Goal: Find specific page/section: Find specific page/section

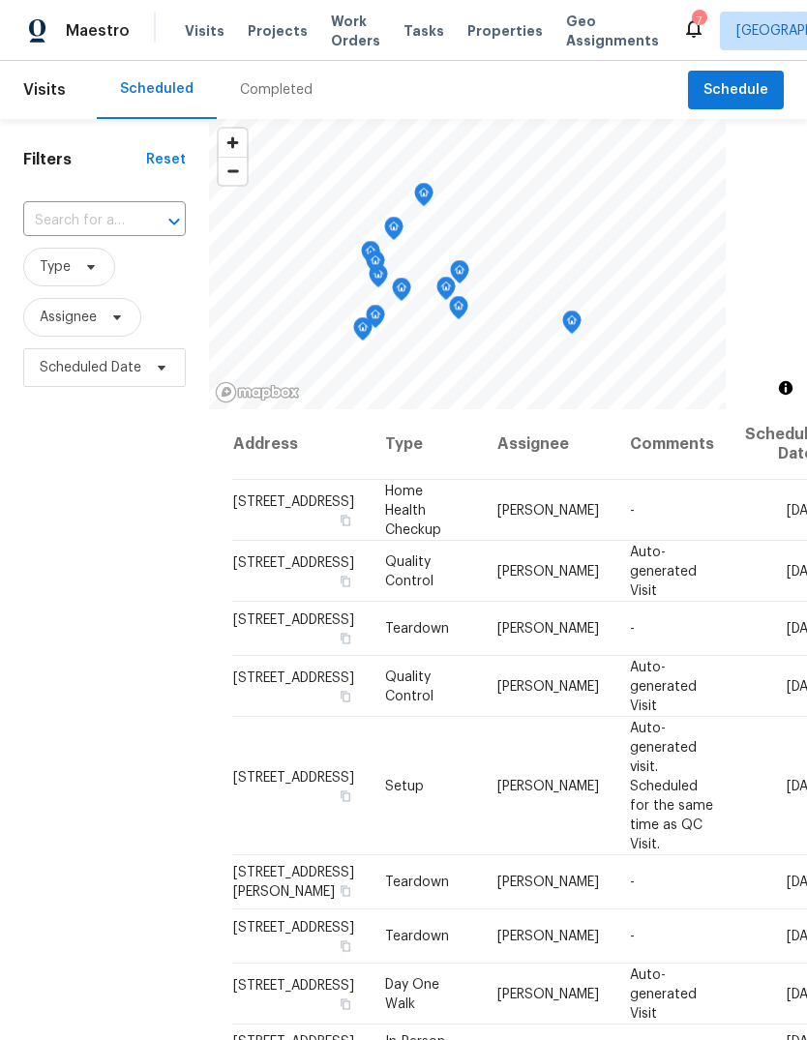
click at [265, 16] on div "Visits Projects Work Orders Tasks Properties Geo Assignments" at bounding box center [433, 31] width 497 height 39
click at [273, 30] on span "Projects" at bounding box center [278, 30] width 60 height 19
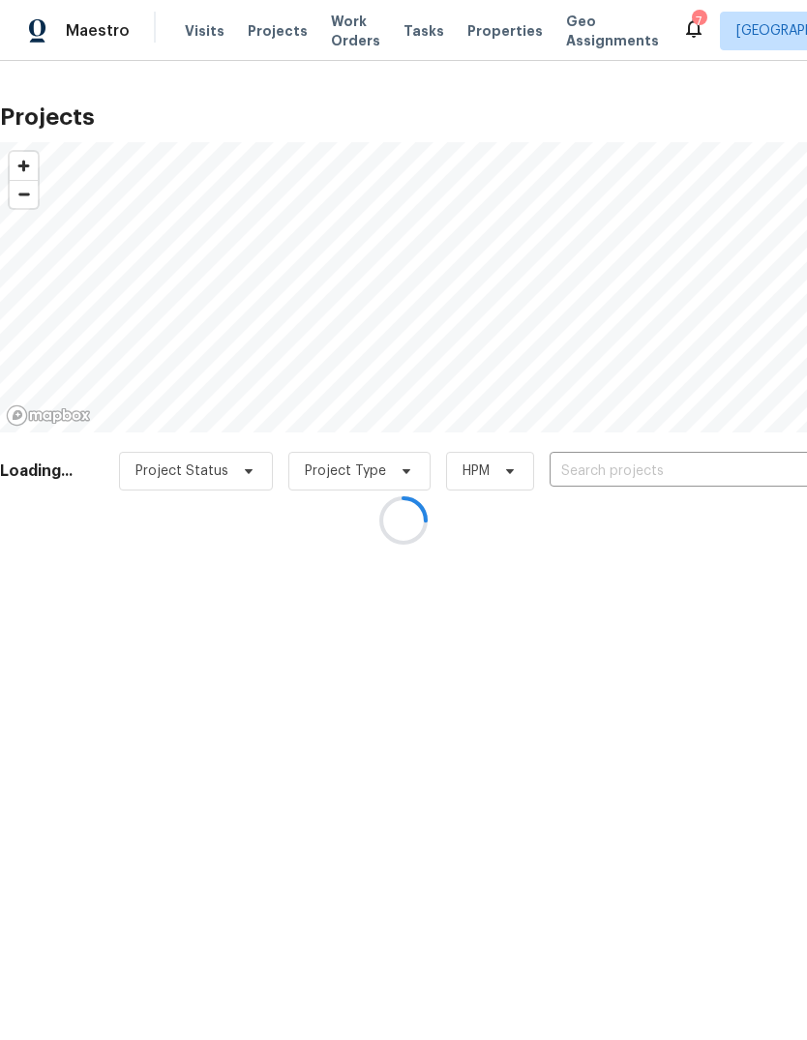
click at [648, 466] on div at bounding box center [403, 520] width 807 height 1040
click at [629, 467] on div at bounding box center [403, 520] width 807 height 1040
click at [611, 462] on div at bounding box center [403, 520] width 807 height 1040
click at [599, 463] on div at bounding box center [403, 520] width 807 height 1040
click at [604, 472] on div at bounding box center [403, 520] width 807 height 1040
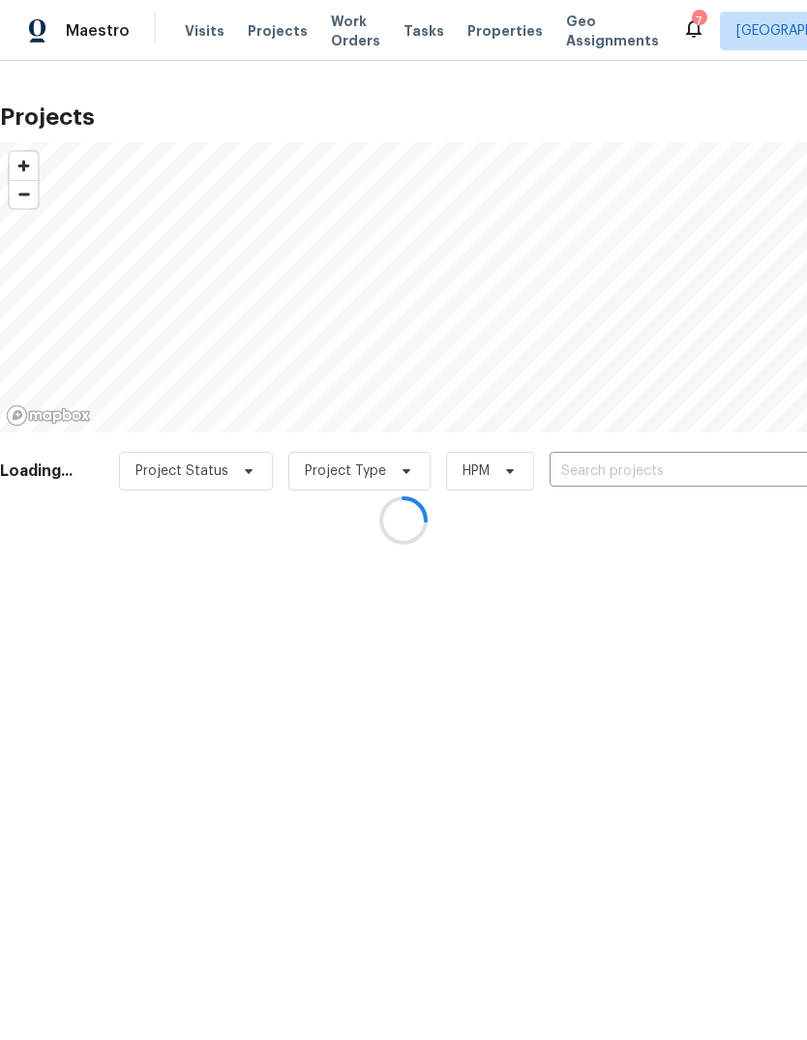
click at [597, 466] on div at bounding box center [403, 520] width 807 height 1040
click at [601, 465] on div at bounding box center [403, 520] width 807 height 1040
click at [598, 466] on div at bounding box center [403, 520] width 807 height 1040
click at [604, 469] on div at bounding box center [403, 520] width 807 height 1040
click at [600, 464] on div at bounding box center [403, 520] width 807 height 1040
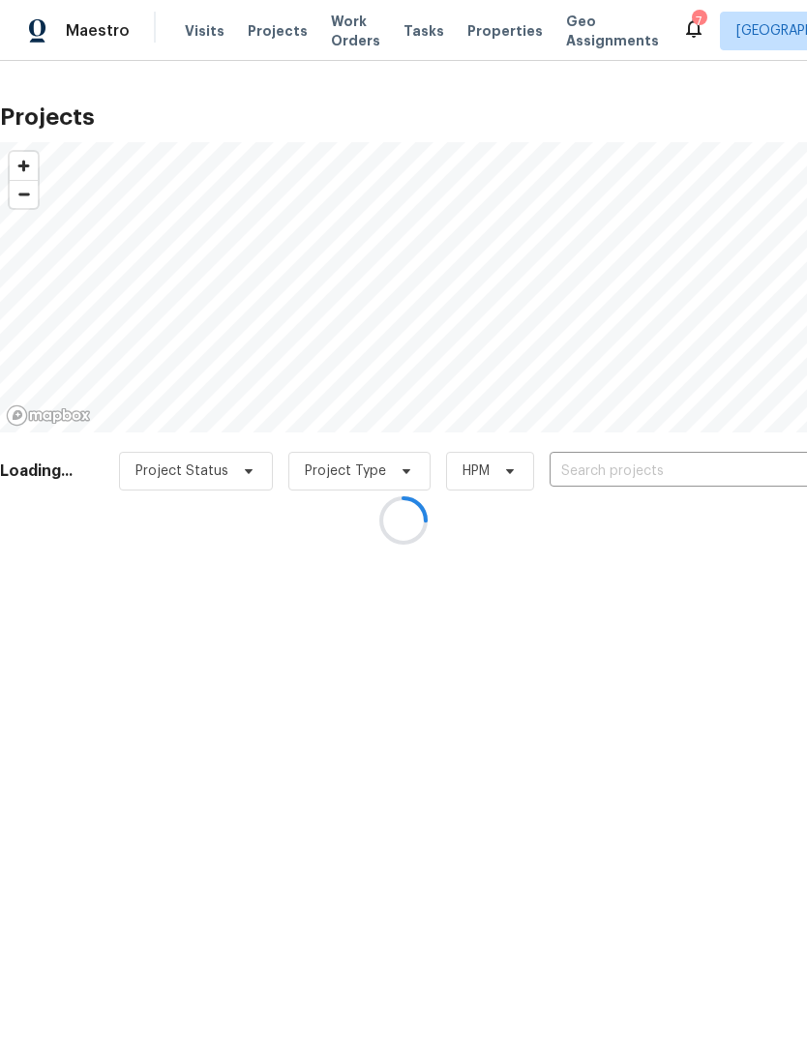
click at [600, 464] on div at bounding box center [403, 520] width 807 height 1040
click at [590, 461] on div at bounding box center [403, 520] width 807 height 1040
click at [608, 470] on div at bounding box center [403, 520] width 807 height 1040
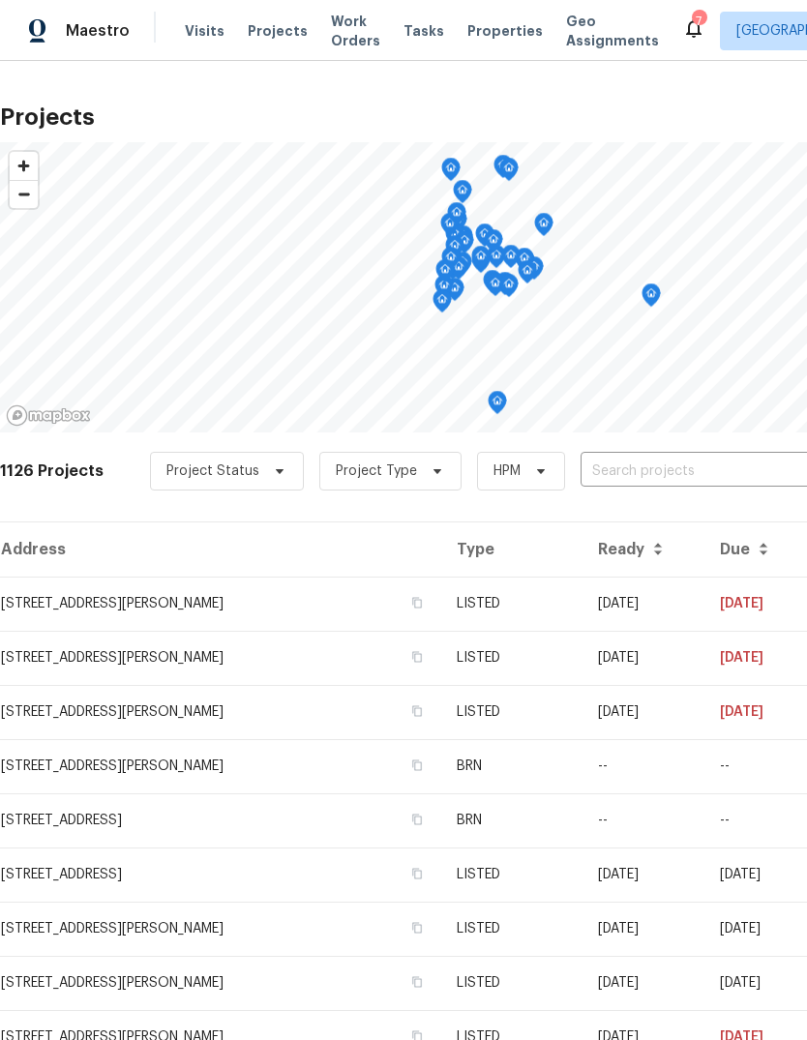
click at [624, 485] on input "text" at bounding box center [690, 472] width 221 height 30
type input "piper"
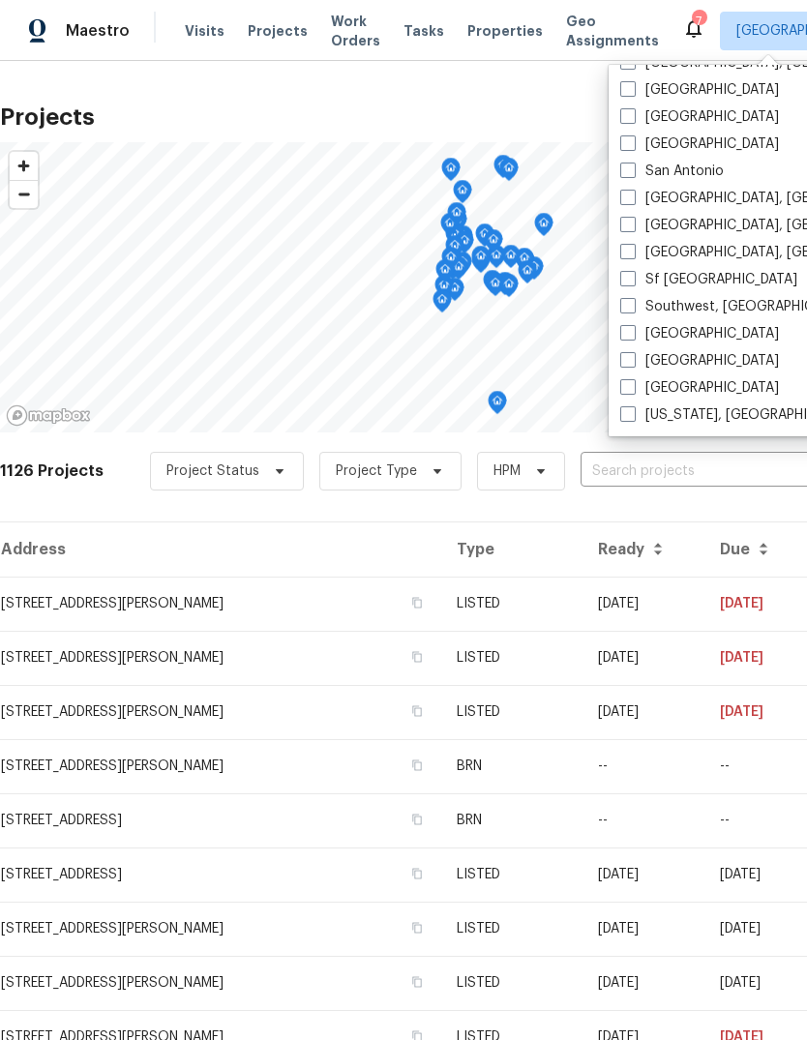
scroll to position [1296, 0]
click at [682, 280] on label "Sf [GEOGRAPHIC_DATA]" at bounding box center [708, 279] width 177 height 19
click at [633, 280] on input "Sf [GEOGRAPHIC_DATA]" at bounding box center [626, 276] width 13 height 13
checkbox input "true"
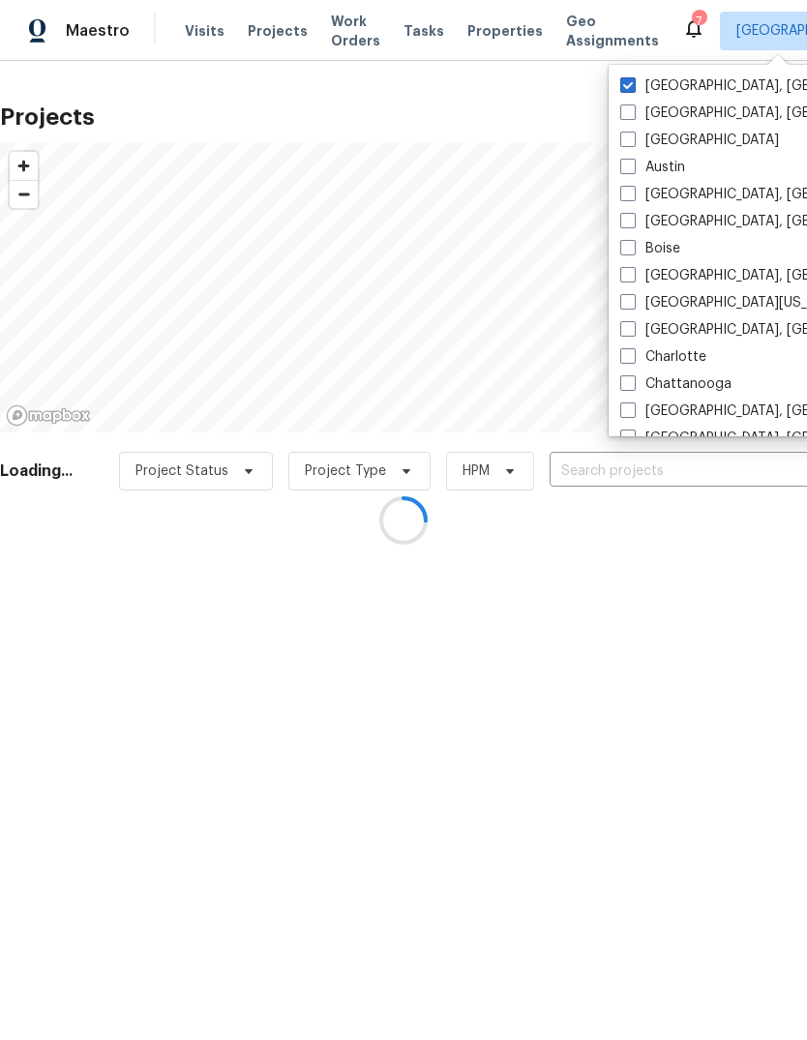
click at [633, 94] on label "[GEOGRAPHIC_DATA], [GEOGRAPHIC_DATA]" at bounding box center [770, 85] width 300 height 19
click at [633, 89] on input "[GEOGRAPHIC_DATA], [GEOGRAPHIC_DATA]" at bounding box center [626, 82] width 13 height 13
checkbox input "false"
click at [558, 100] on div at bounding box center [403, 520] width 807 height 1040
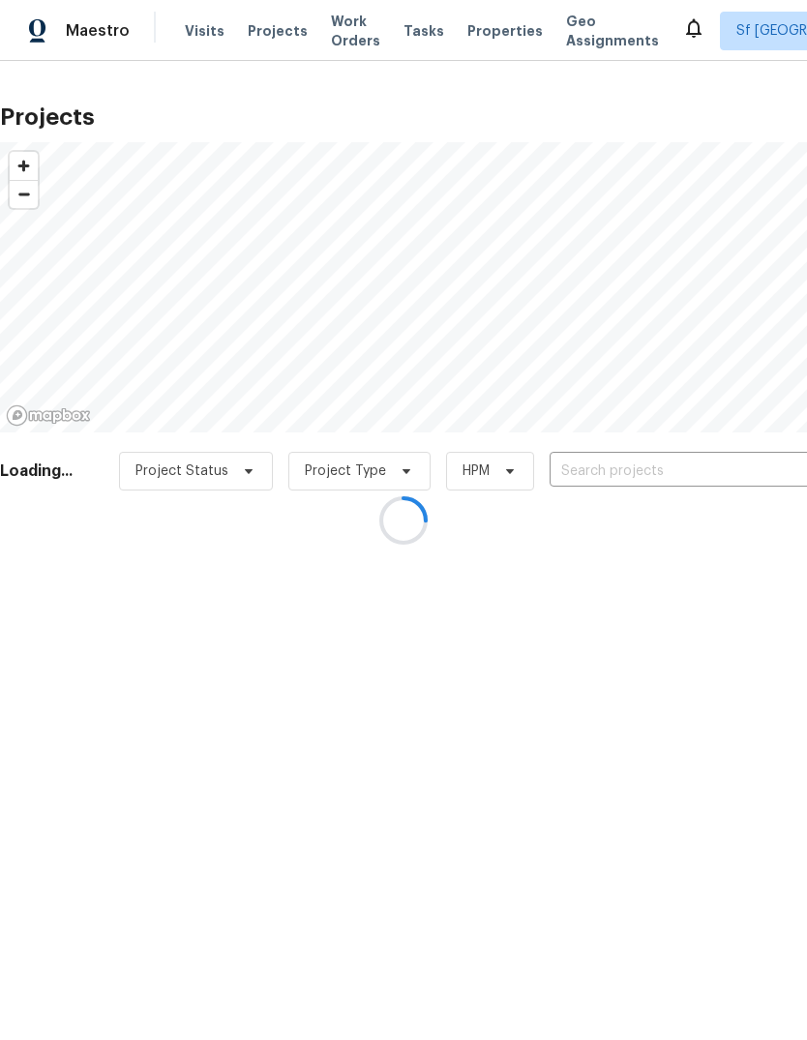
click at [208, 26] on div at bounding box center [403, 520] width 807 height 1040
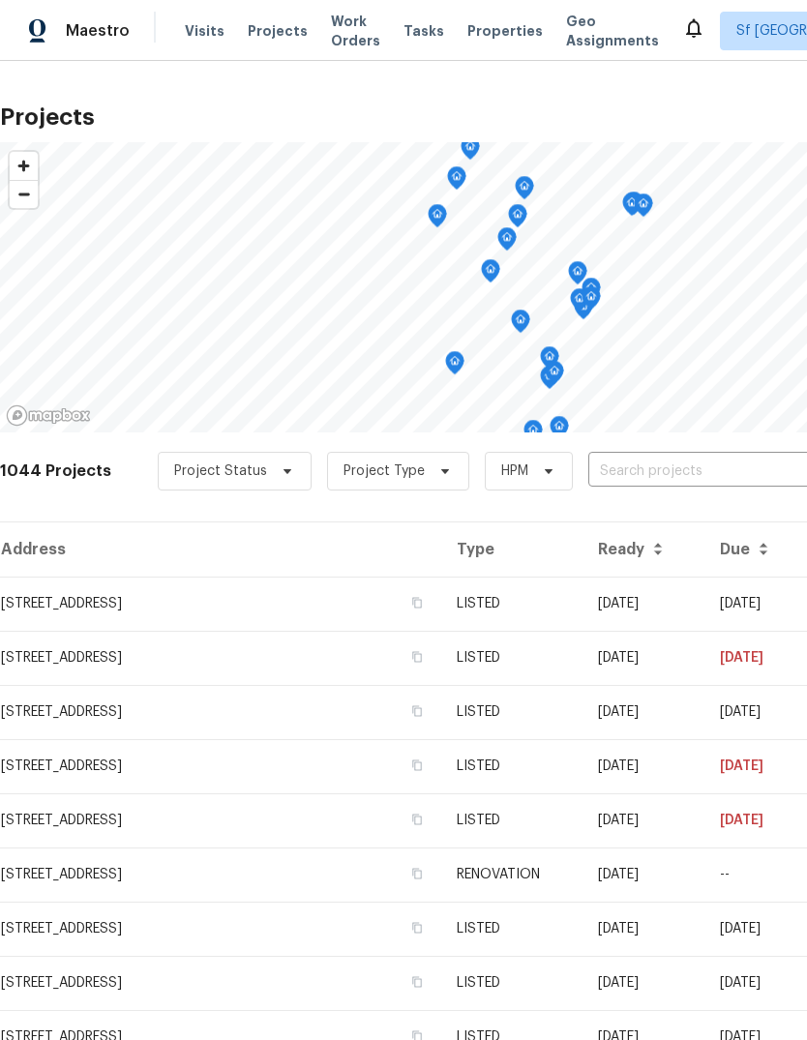
click at [272, 28] on span "Projects" at bounding box center [278, 30] width 60 height 19
click at [663, 462] on input "text" at bounding box center [698, 472] width 221 height 30
type input "piper"
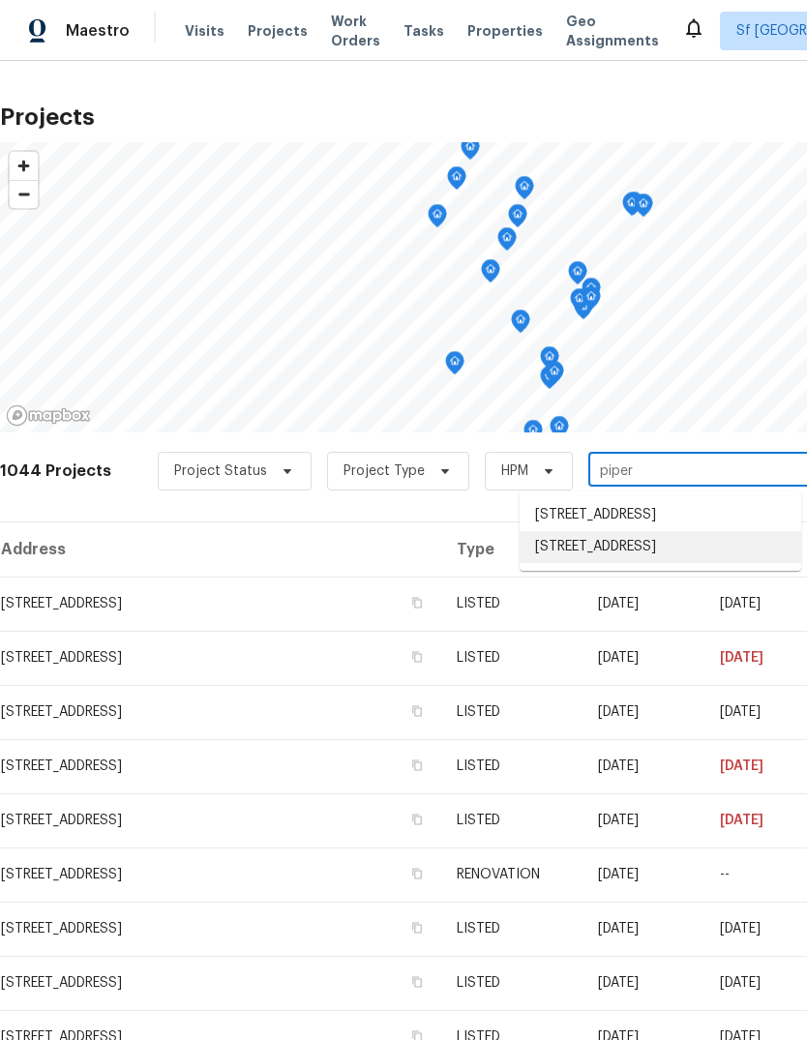
click at [632, 554] on li "[STREET_ADDRESS]" at bounding box center [659, 547] width 281 height 32
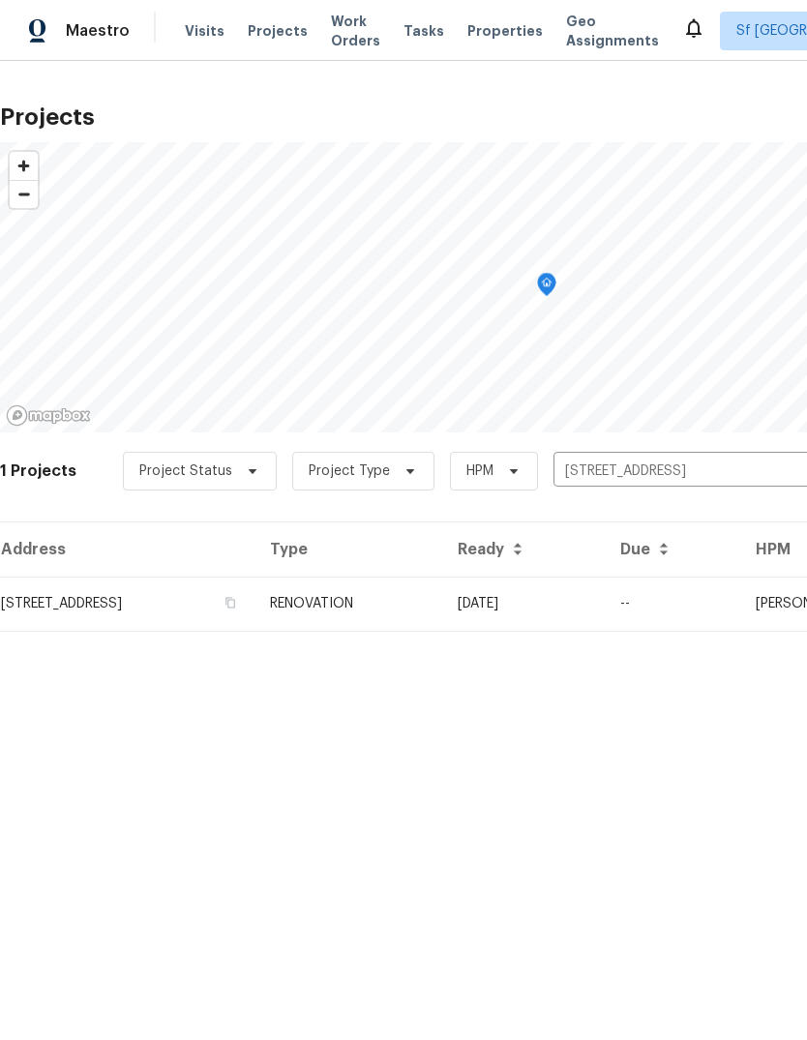
click at [175, 587] on td "[STREET_ADDRESS]" at bounding box center [127, 603] width 254 height 54
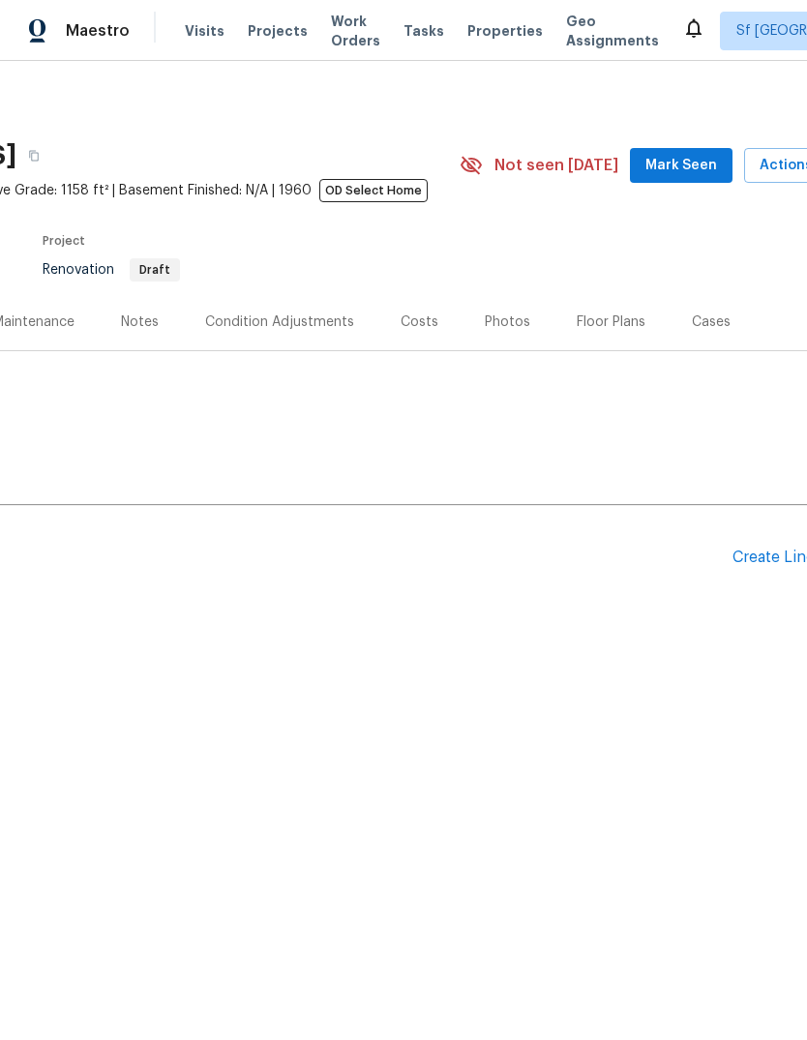
scroll to position [0, 244]
click at [606, 316] on div "Floor Plans" at bounding box center [609, 321] width 69 height 19
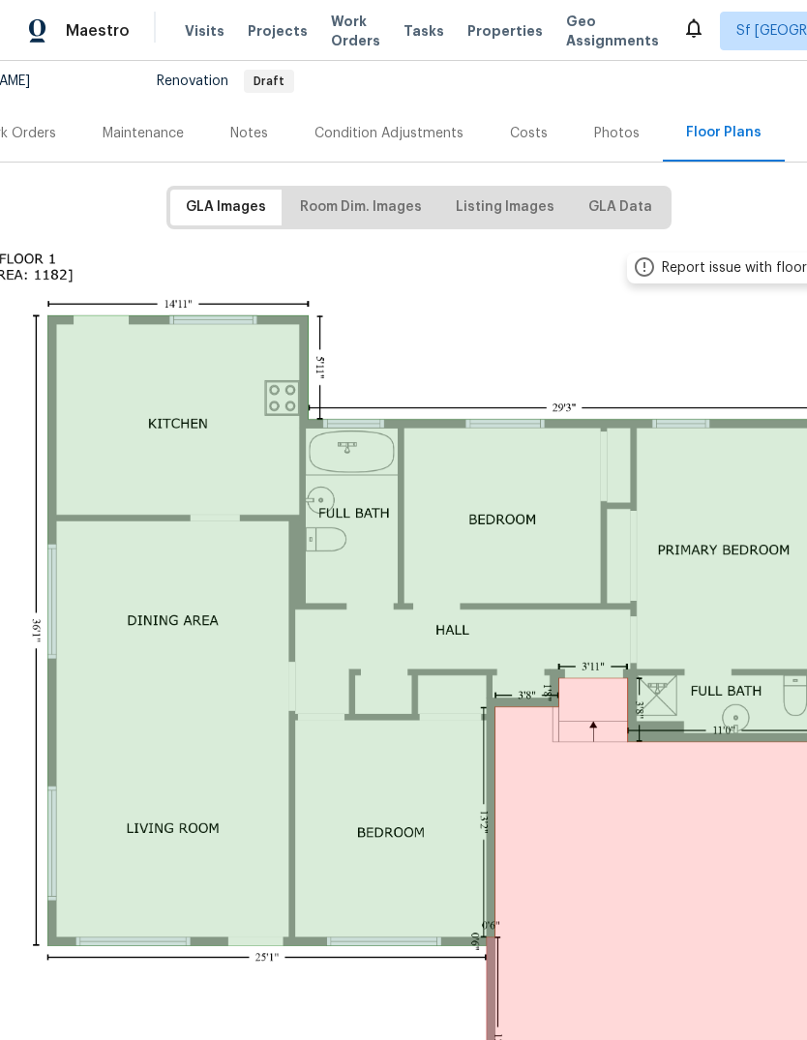
scroll to position [190, 127]
